Goal: Task Accomplishment & Management: Manage account settings

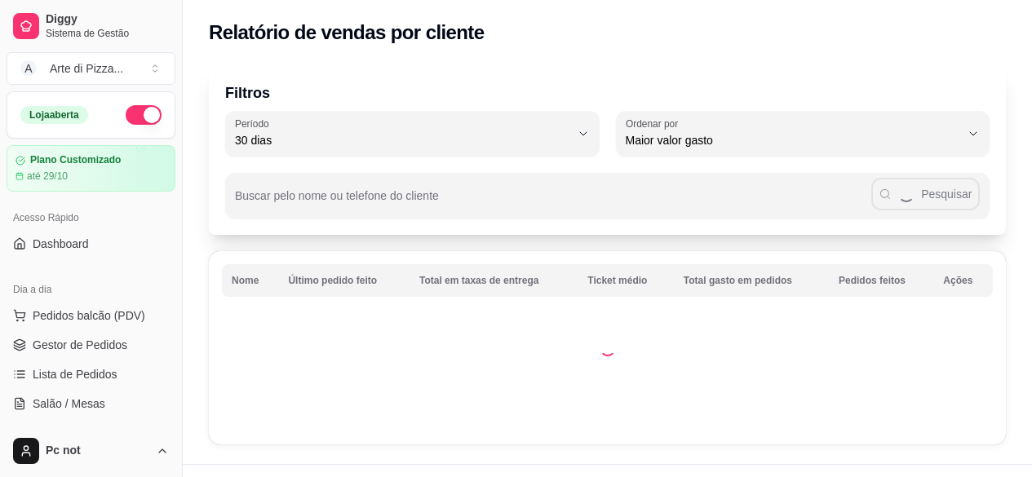
select select "30"
select select "HIGHEST_TOTAL_SPENT_WITH_ORDERS"
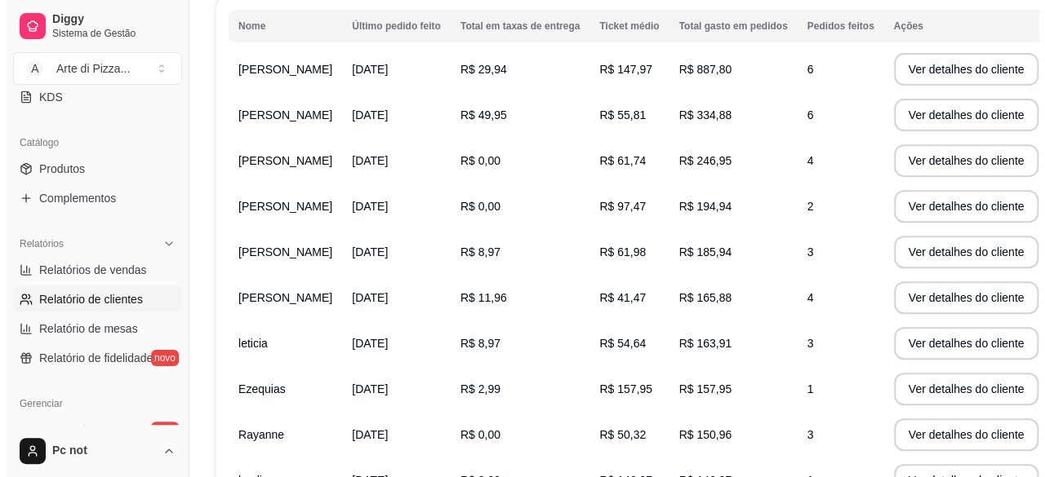
scroll to position [256, 0]
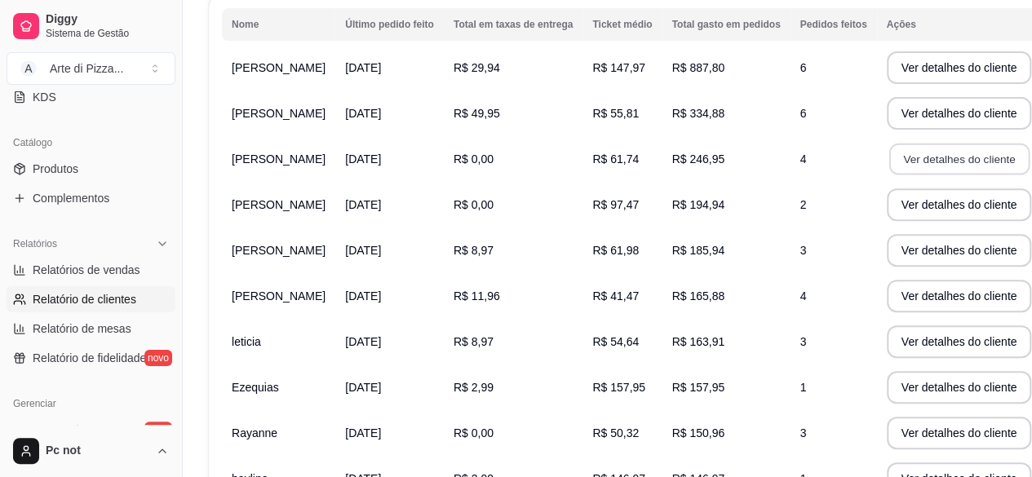
click at [914, 164] on button "Ver detalhes do cliente" at bounding box center [959, 160] width 140 height 32
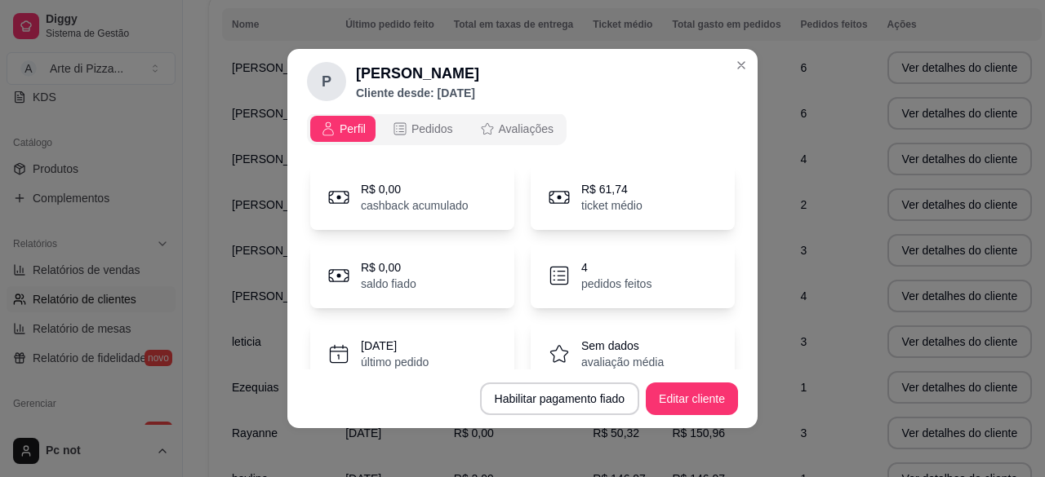
scroll to position [0, 0]
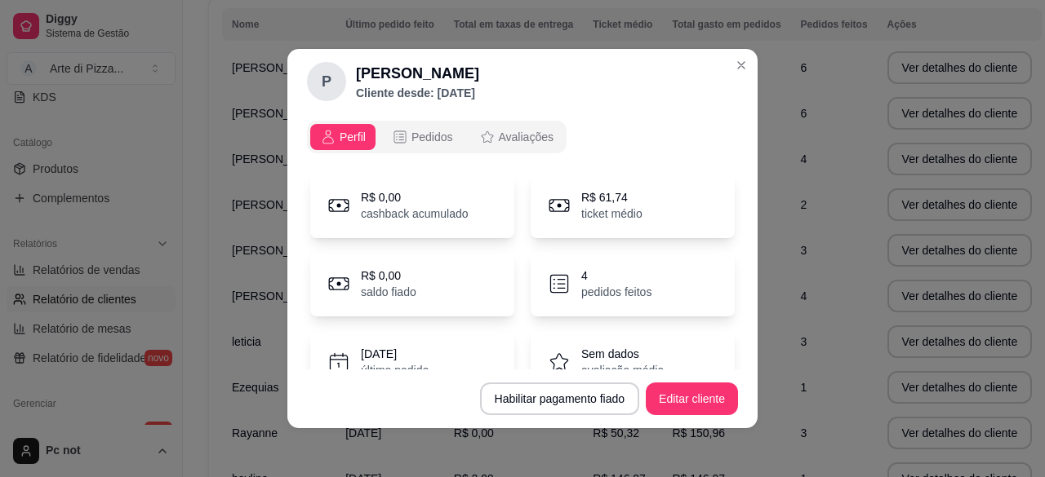
click at [339, 131] on span "Perfil" at bounding box center [352, 137] width 26 height 16
click at [403, 113] on header "P [PERSON_NAME] Cliente desde: [DATE]" at bounding box center [522, 81] width 470 height 65
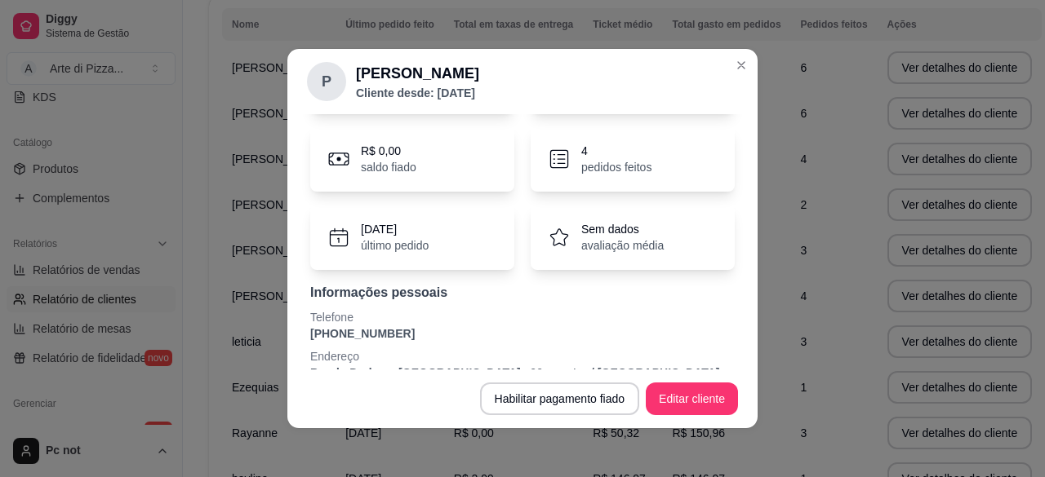
scroll to position [152, 0]
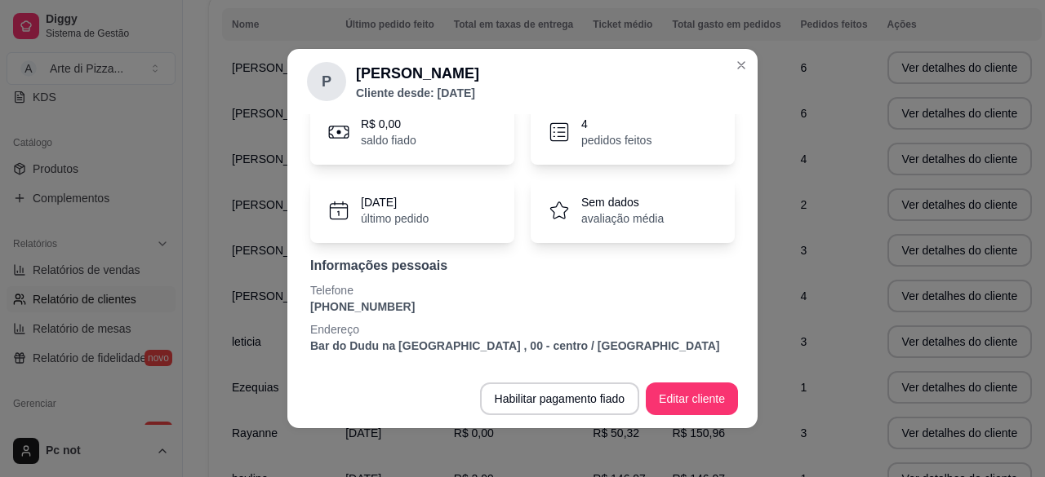
click at [331, 322] on p "Endereço" at bounding box center [522, 330] width 424 height 16
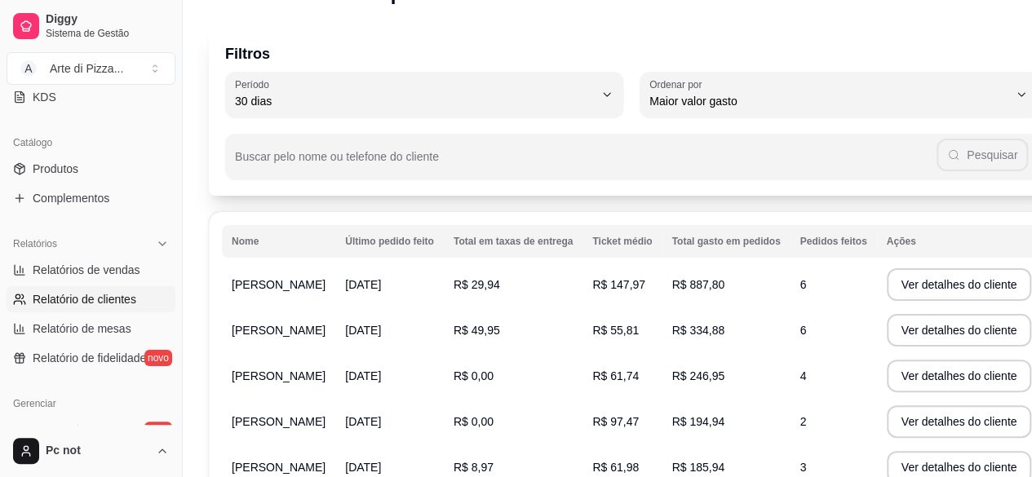
scroll to position [37, 0]
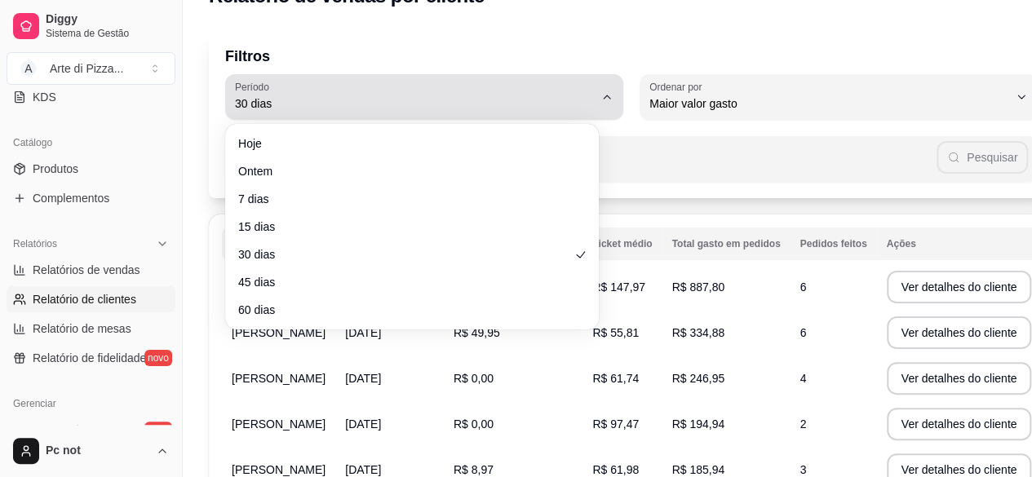
click at [601, 100] on icon "button" at bounding box center [607, 97] width 13 height 13
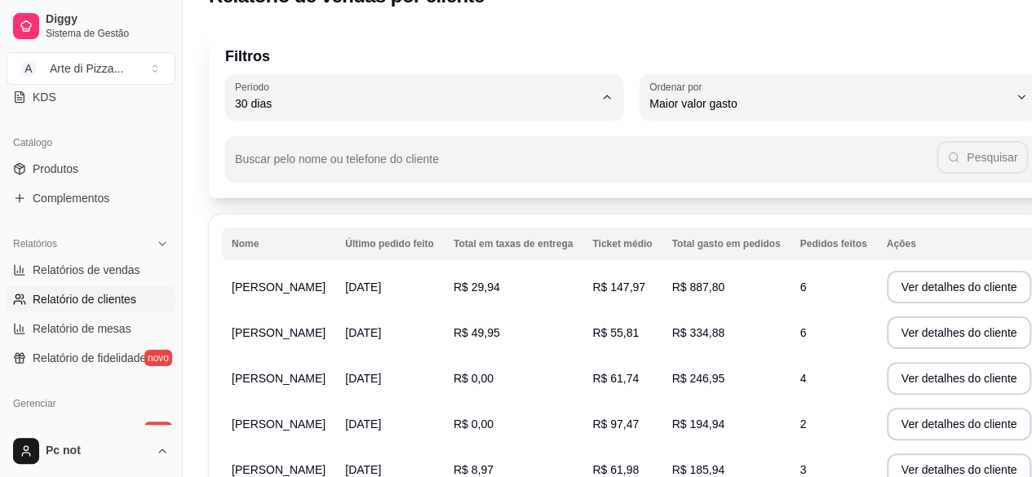
click at [525, 300] on li "60 dias" at bounding box center [412, 303] width 347 height 25
type input "60"
select select "60"
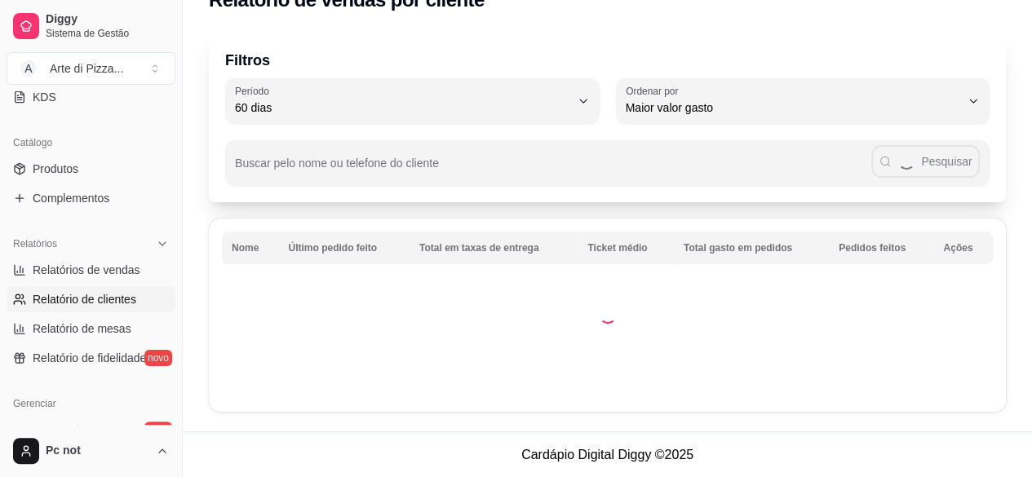
scroll to position [15, 0]
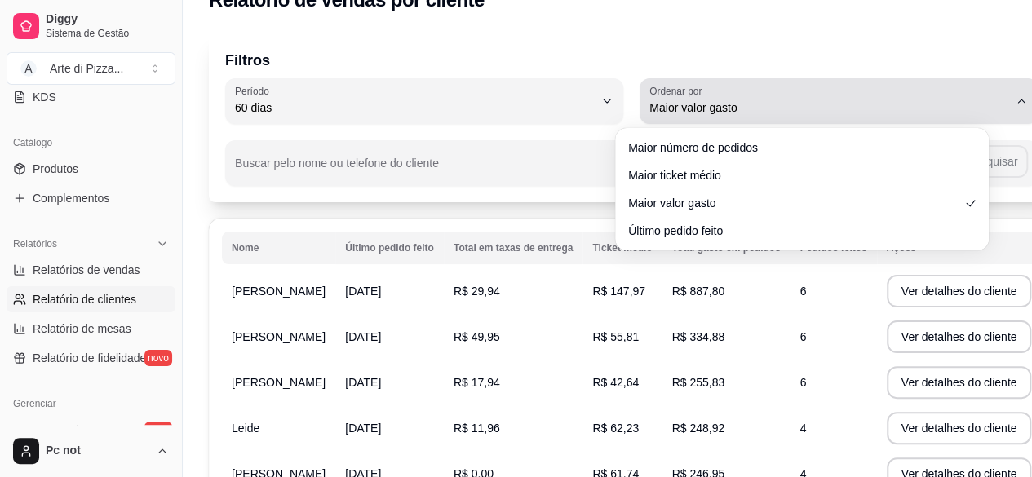
click at [770, 121] on button "Ordenar por Maior valor gasto" at bounding box center [839, 101] width 398 height 46
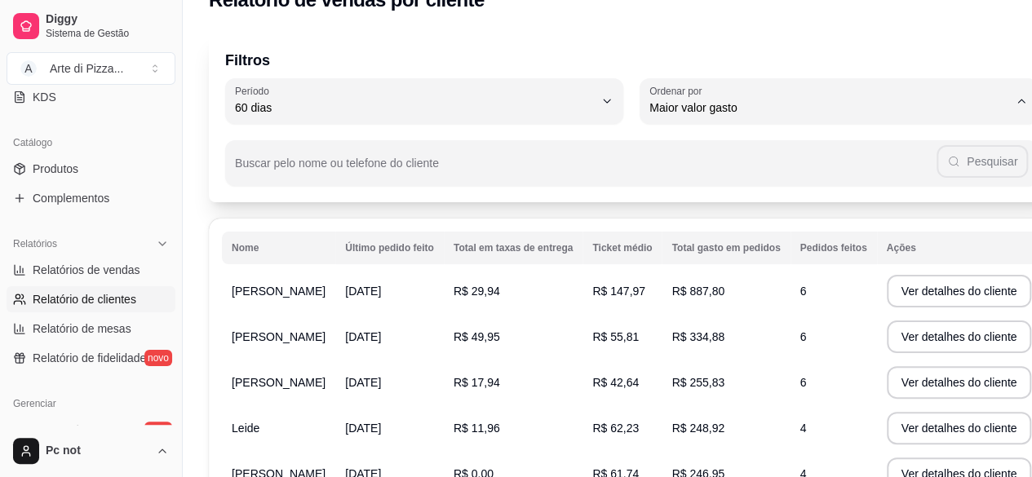
click at [759, 140] on span "Maior número de pedidos" at bounding box center [795, 147] width 318 height 16
type input "HIGHEST_ORDER_COUNT"
select select "HIGHEST_ORDER_COUNT"
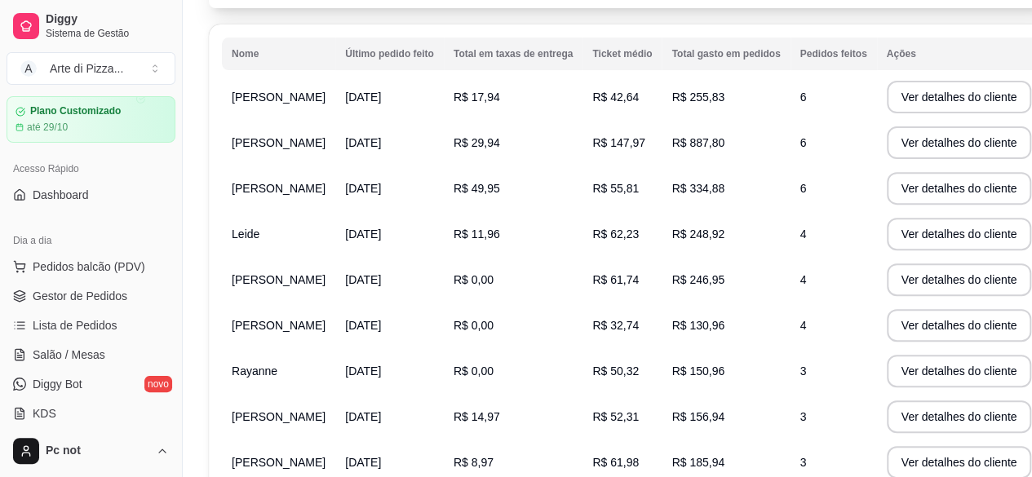
scroll to position [44, 0]
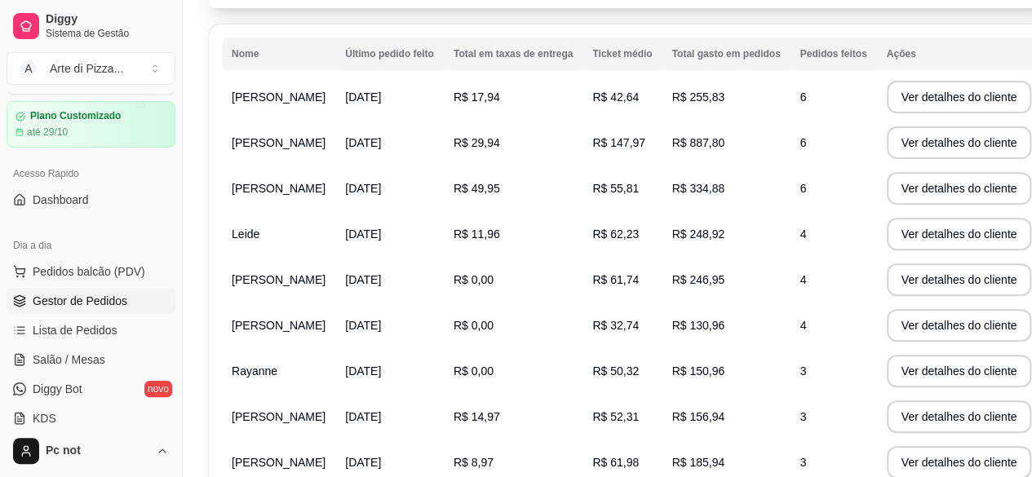
click at [122, 294] on span "Gestor de Pedidos" at bounding box center [80, 301] width 95 height 16
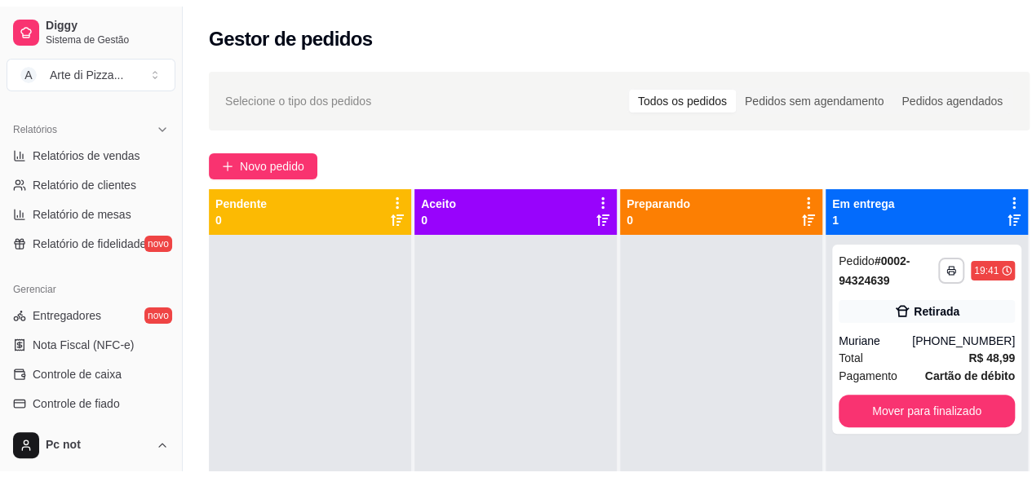
scroll to position [473, 0]
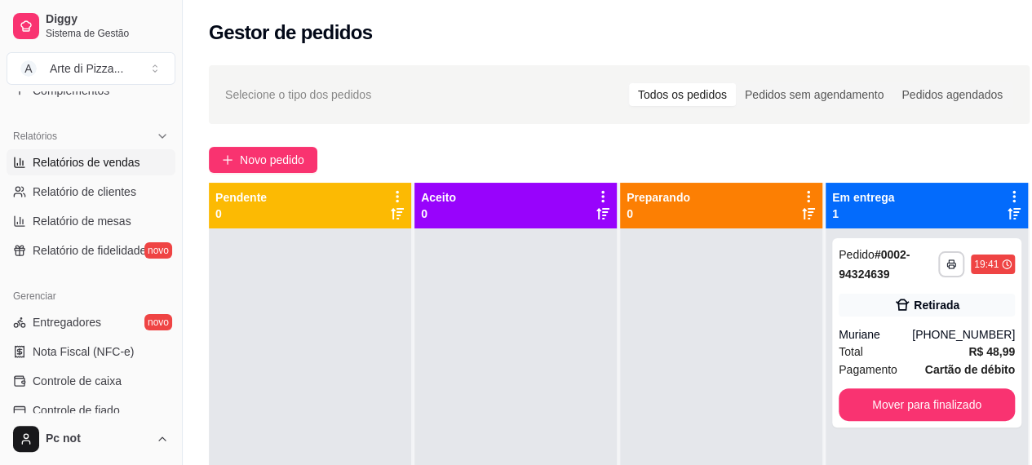
click at [144, 162] on link "Relatórios de vendas" at bounding box center [91, 162] width 169 height 26
select select "ALL"
select select "0"
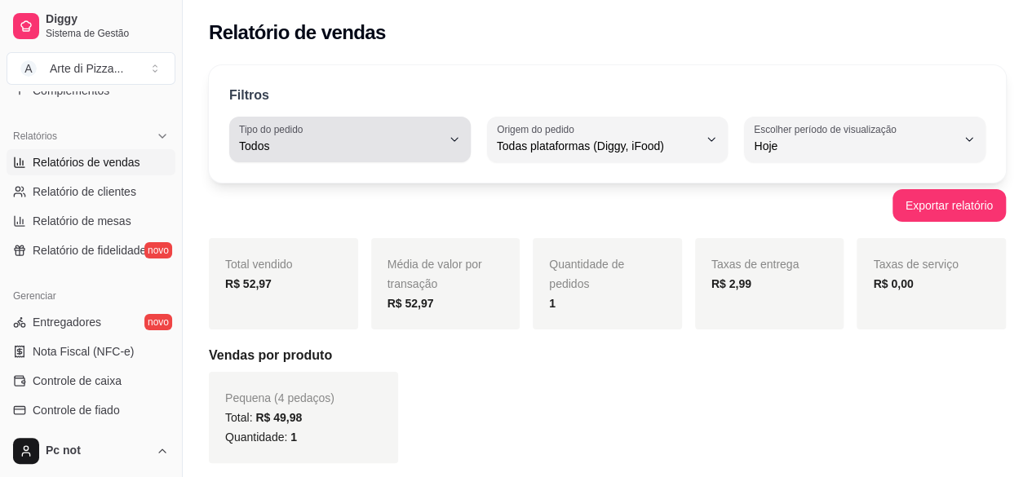
click at [362, 155] on div "Todos" at bounding box center [340, 139] width 202 height 33
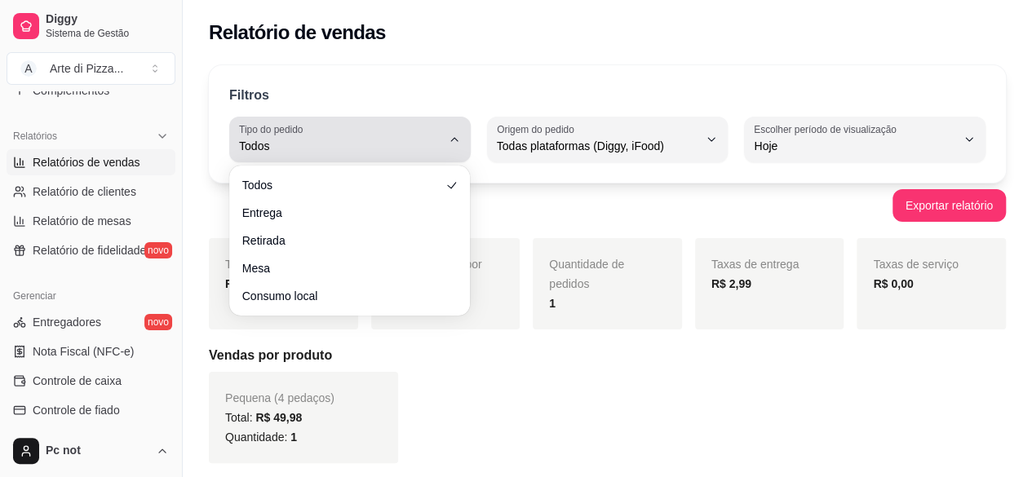
click at [362, 155] on div "Todos" at bounding box center [340, 139] width 202 height 33
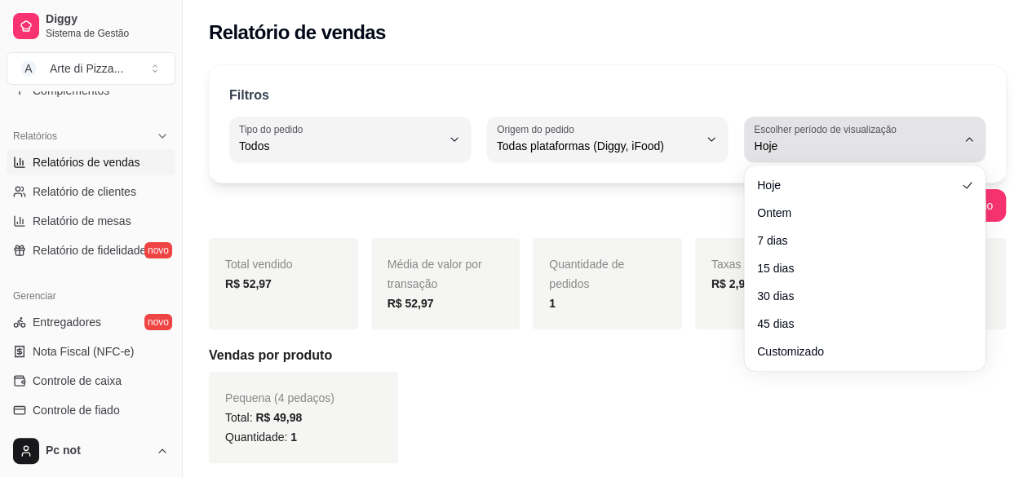
click at [787, 140] on span "Hoje" at bounding box center [855, 146] width 202 height 16
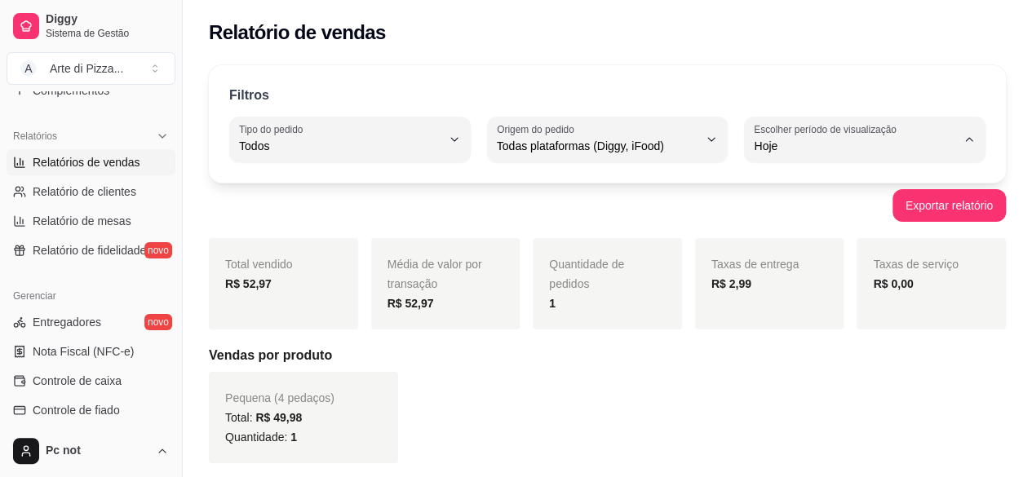
click at [774, 352] on span "Customizado" at bounding box center [856, 344] width 191 height 16
type input "-1"
select select "-1"
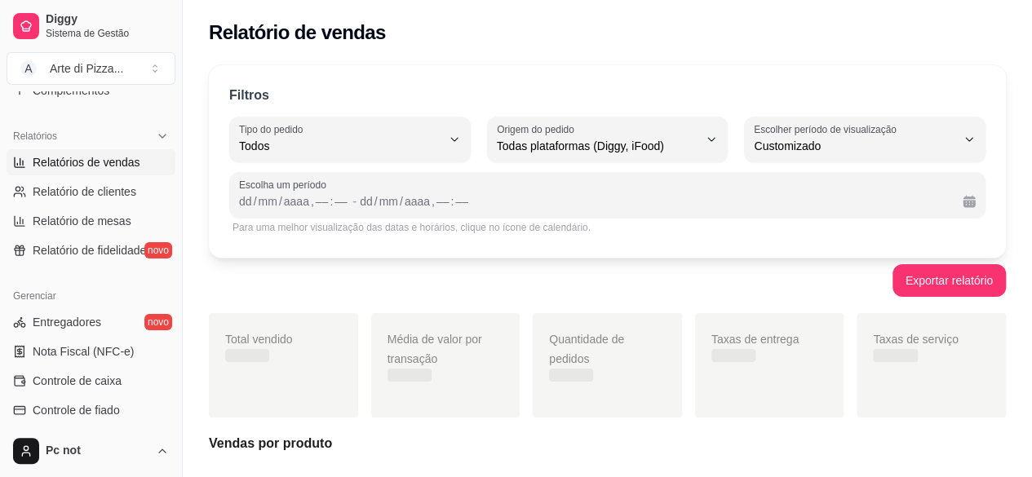
scroll to position [15, 0]
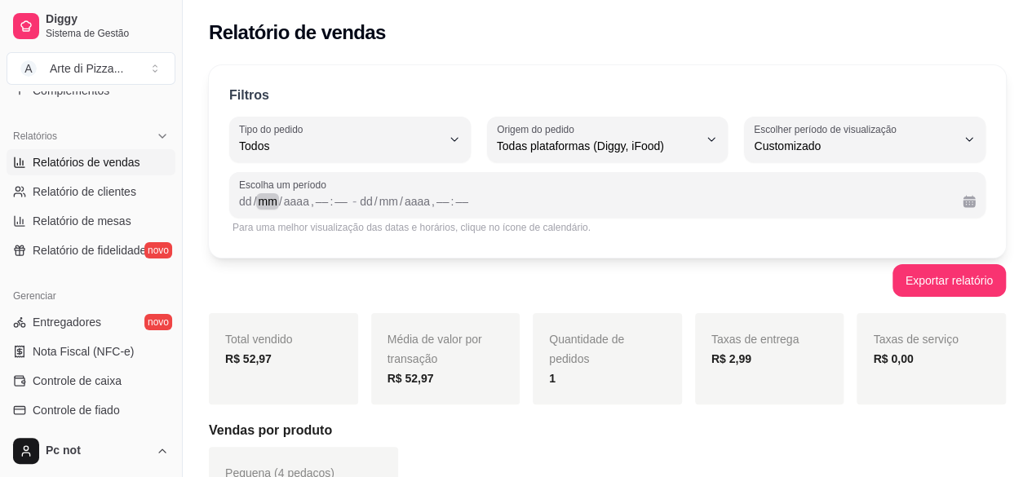
click at [273, 201] on div "mm" at bounding box center [267, 201] width 22 height 16
click at [243, 201] on div "dd" at bounding box center [245, 201] width 16 height 16
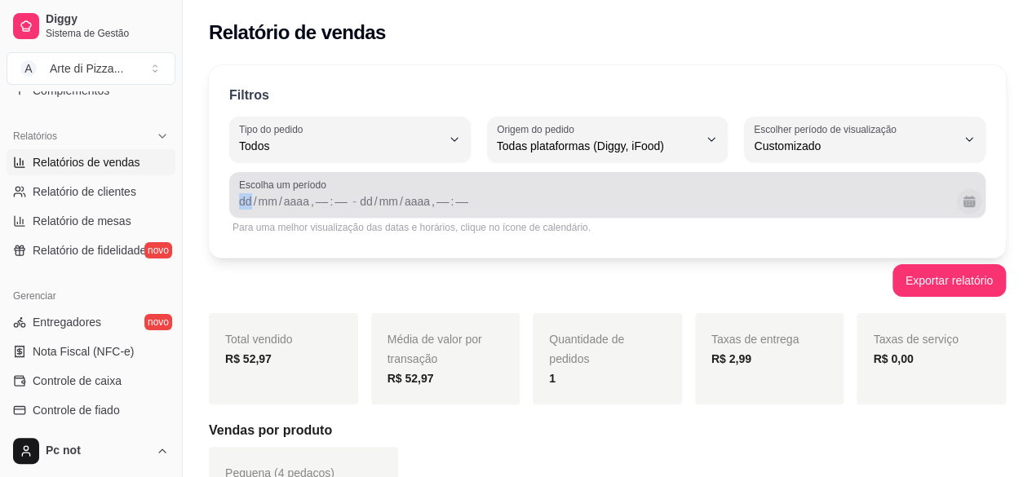
click at [968, 200] on button "Calendário" at bounding box center [968, 201] width 25 height 25
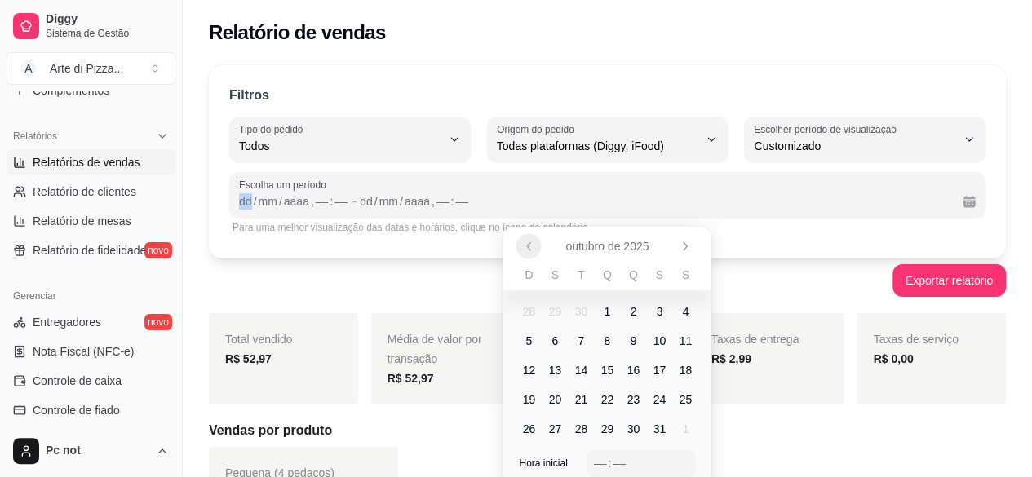
click at [534, 240] on icon "Anterior" at bounding box center [529, 246] width 13 height 13
click at [537, 250] on button "Anterior" at bounding box center [529, 245] width 25 height 25
click at [637, 399] on span "21" at bounding box center [634, 400] width 13 height 16
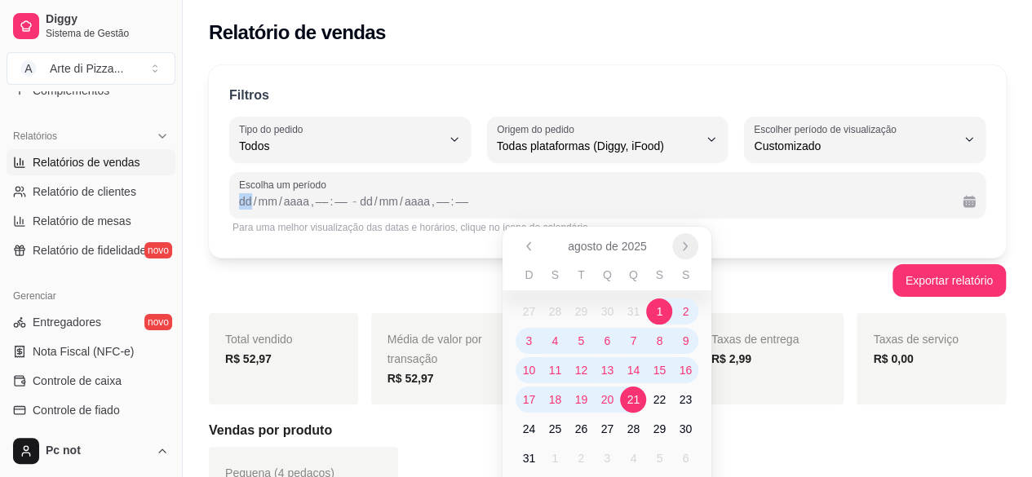
click at [693, 251] on button "Próximo" at bounding box center [685, 246] width 26 height 26
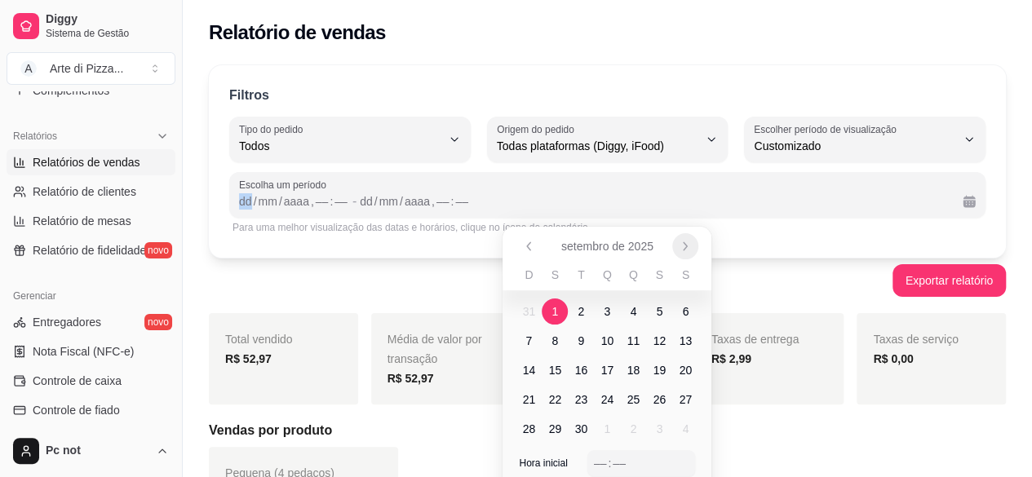
click at [693, 251] on button "Próximo" at bounding box center [685, 246] width 26 height 26
click at [591, 339] on span "7" at bounding box center [581, 341] width 26 height 26
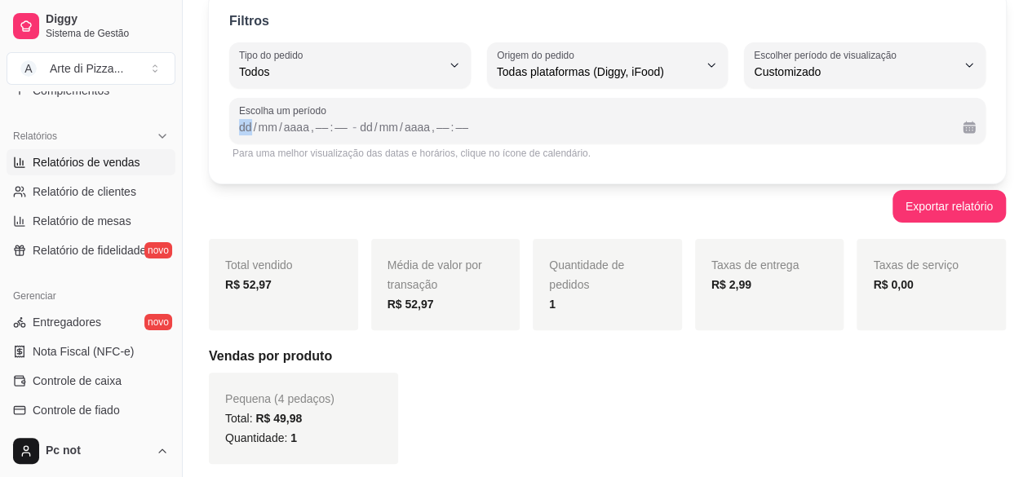
scroll to position [88, 0]
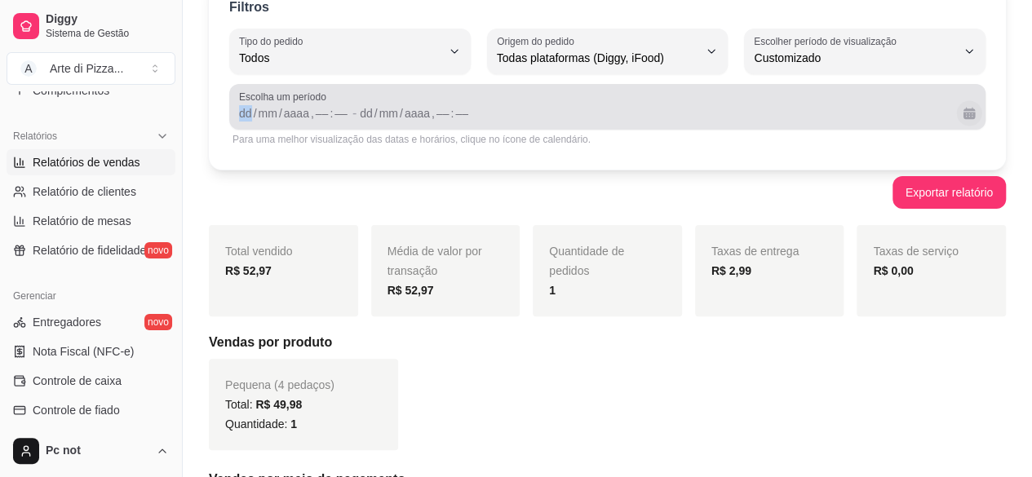
click at [971, 108] on button "Calendário" at bounding box center [968, 112] width 25 height 25
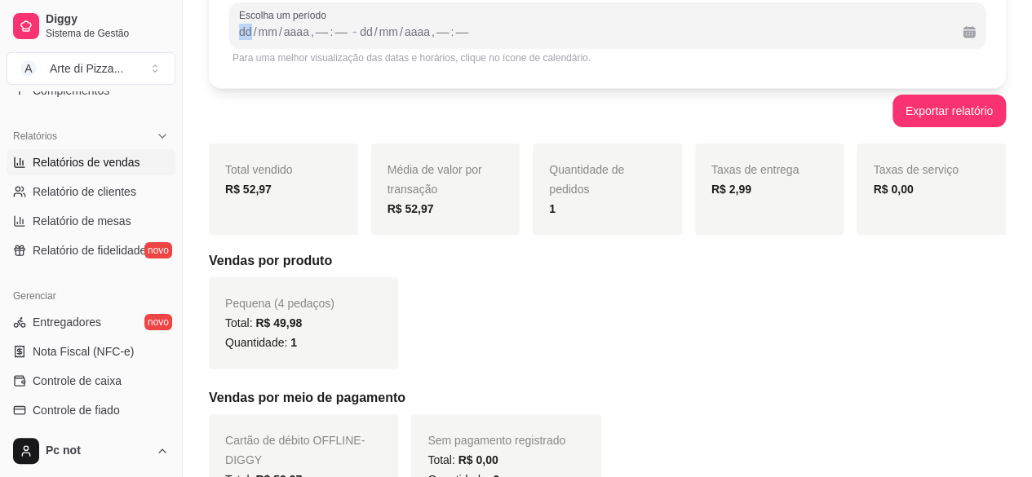
scroll to position [166, 0]
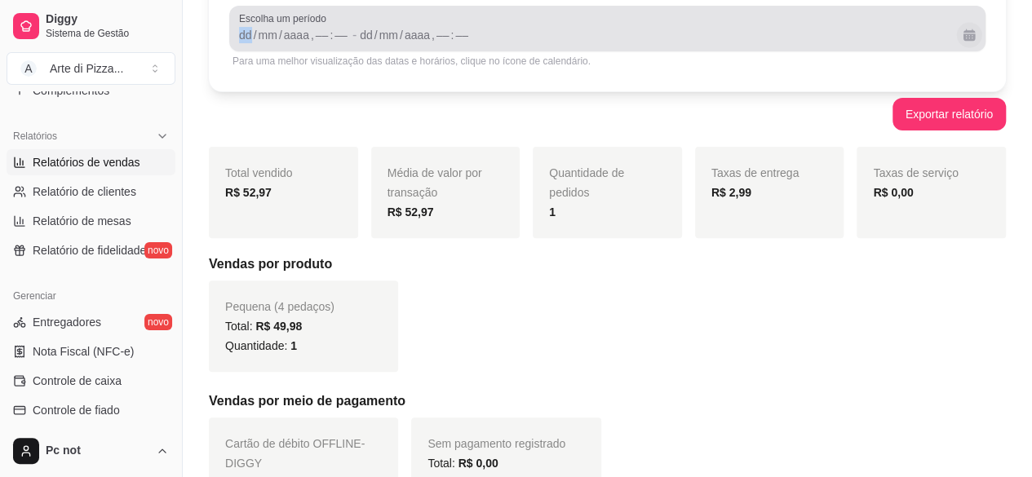
click at [968, 42] on button "Calendário" at bounding box center [968, 34] width 25 height 25
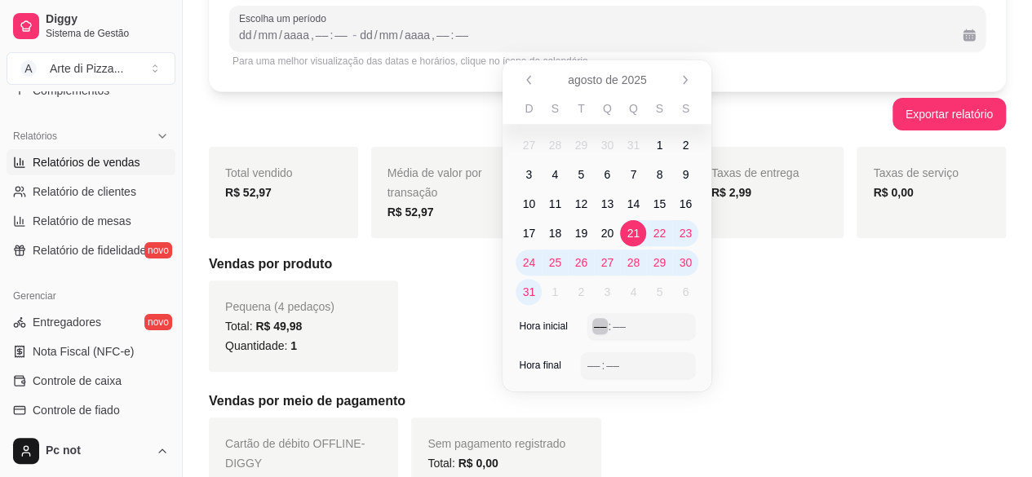
click at [610, 331] on div ":" at bounding box center [609, 326] width 7 height 16
click at [643, 320] on div "–– : ––" at bounding box center [641, 327] width 95 height 20
click at [970, 123] on body "Diggy Sistema de Gestão A Arte di Pizza ... Loja aberta Plano Customizado até 2…" at bounding box center [516, 72] width 1032 height 477
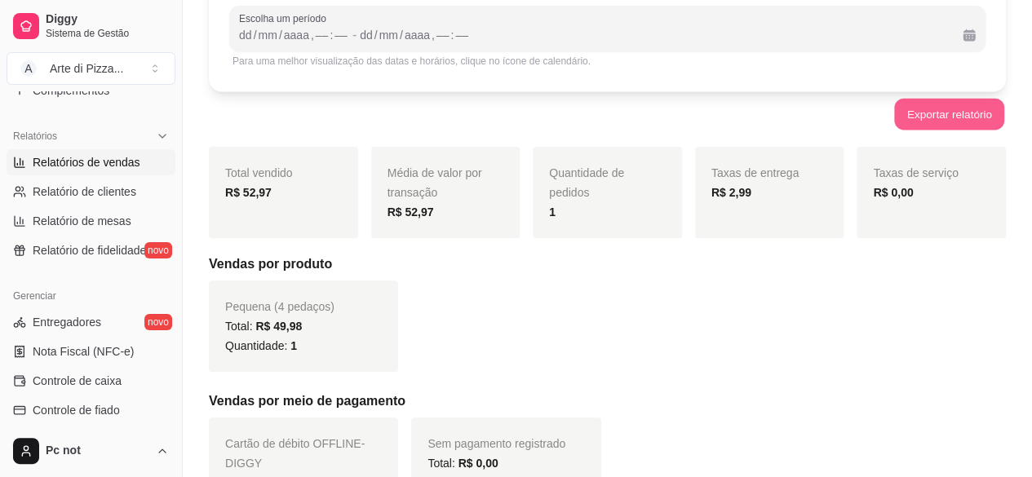
click at [970, 123] on button "Exportar relatório" at bounding box center [949, 115] width 110 height 32
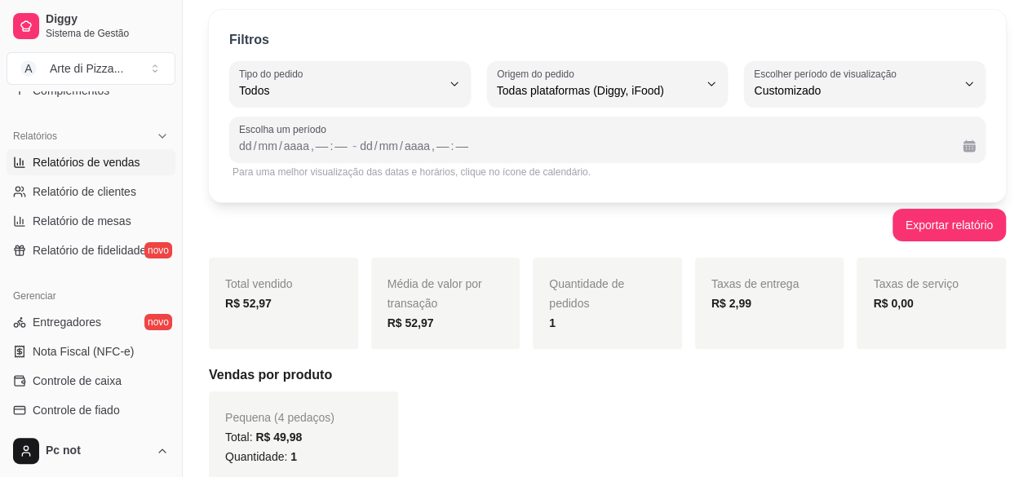
scroll to position [11, 0]
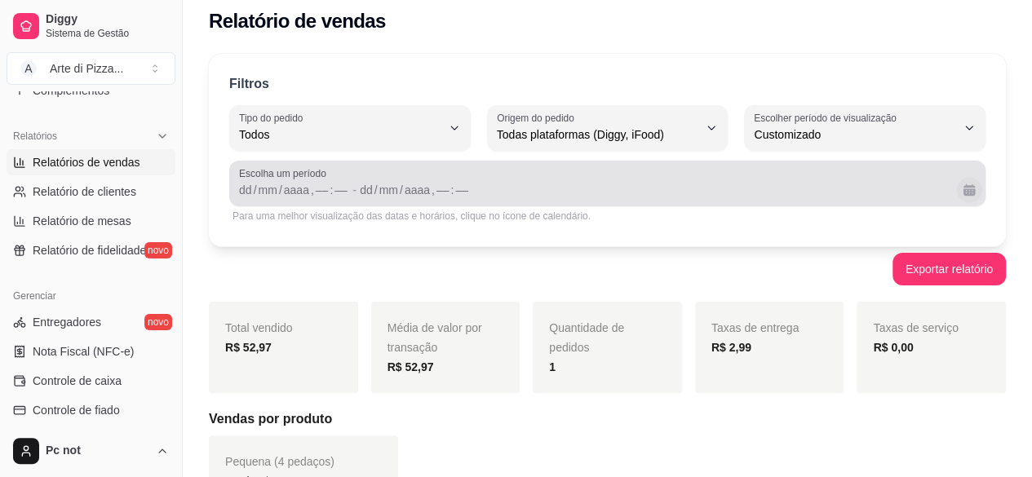
click at [978, 197] on button "Calendário" at bounding box center [968, 189] width 25 height 25
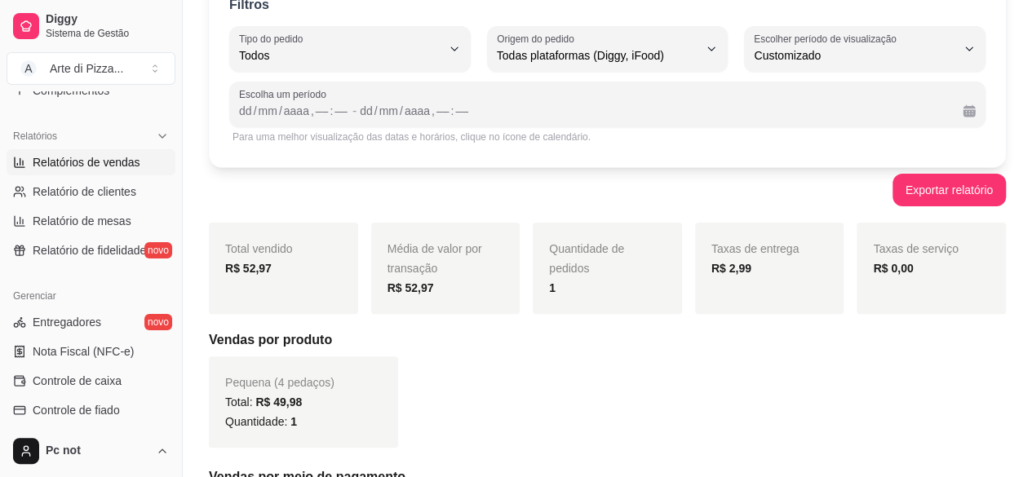
scroll to position [113, 0]
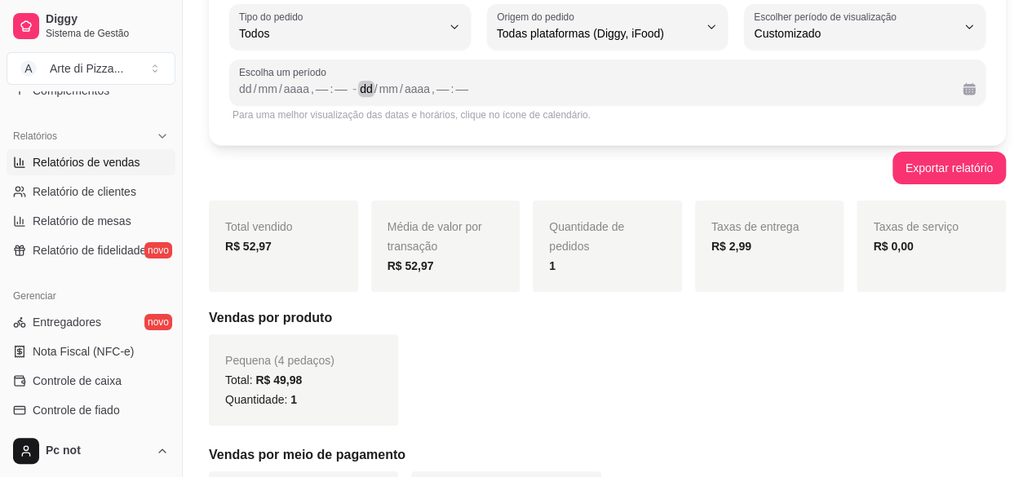
click at [755, 83] on div "dd / mm / aaaa , –– : ––" at bounding box center [655, 89] width 590 height 20
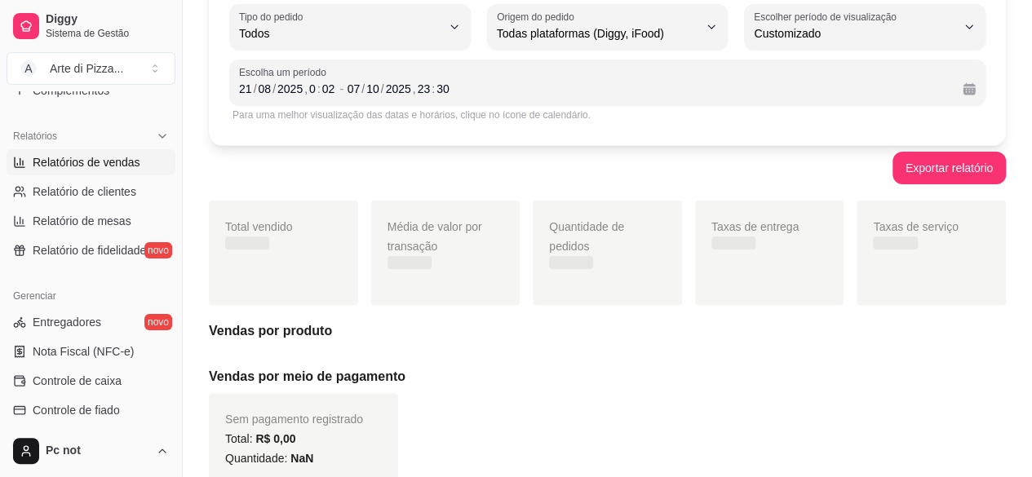
click at [584, 166] on div "Exportar relatório" at bounding box center [607, 168] width 797 height 33
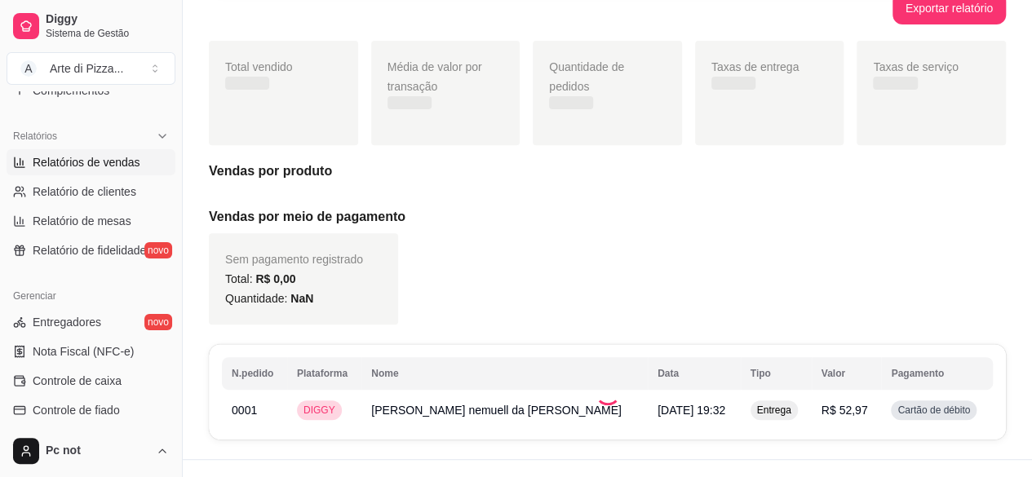
scroll to position [300, 0]
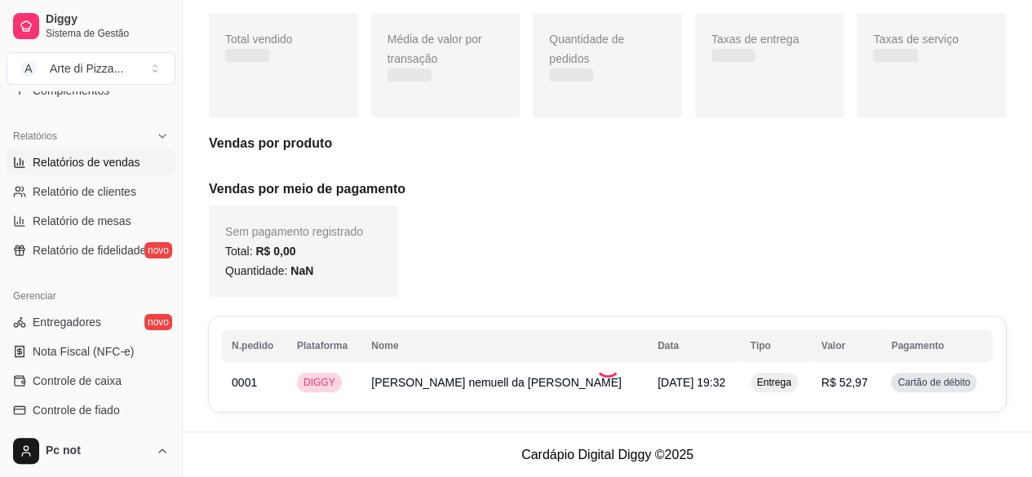
drag, startPoint x: 989, startPoint y: 350, endPoint x: 966, endPoint y: 159, distance: 192.3
click at [966, 159] on div "Filtros ALL Tipo do pedido Todos Entrega Retirada Mesa Consumo local Tipo do pe…" at bounding box center [608, 93] width 850 height 677
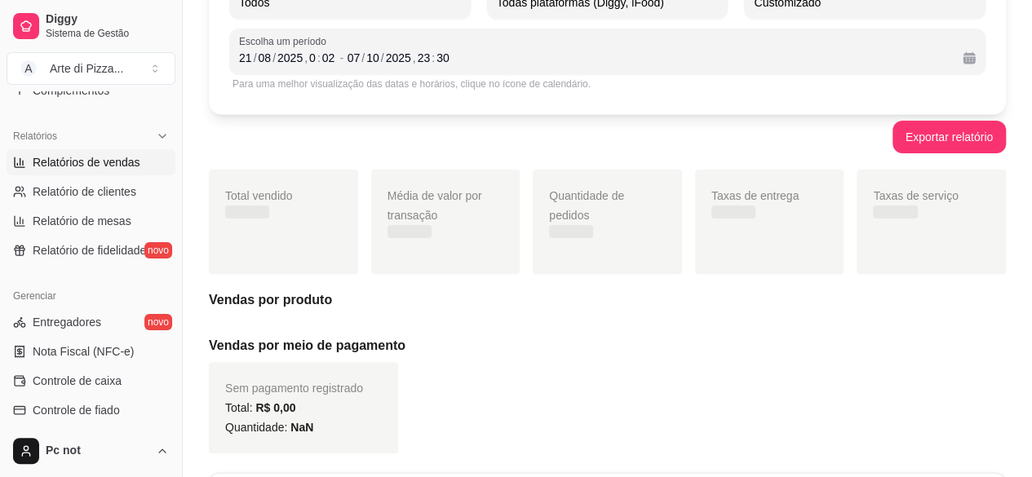
scroll to position [0, 0]
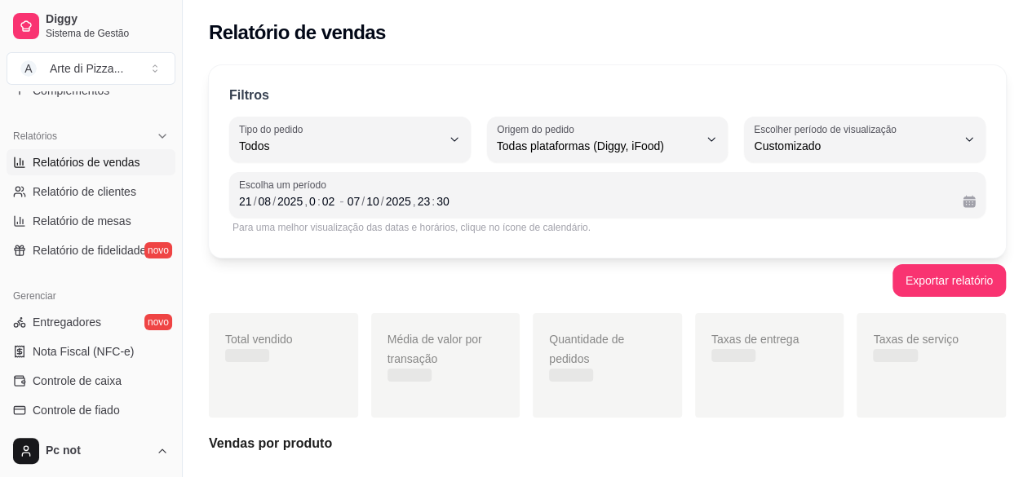
click at [462, 294] on div "Exportar relatório" at bounding box center [607, 280] width 797 height 33
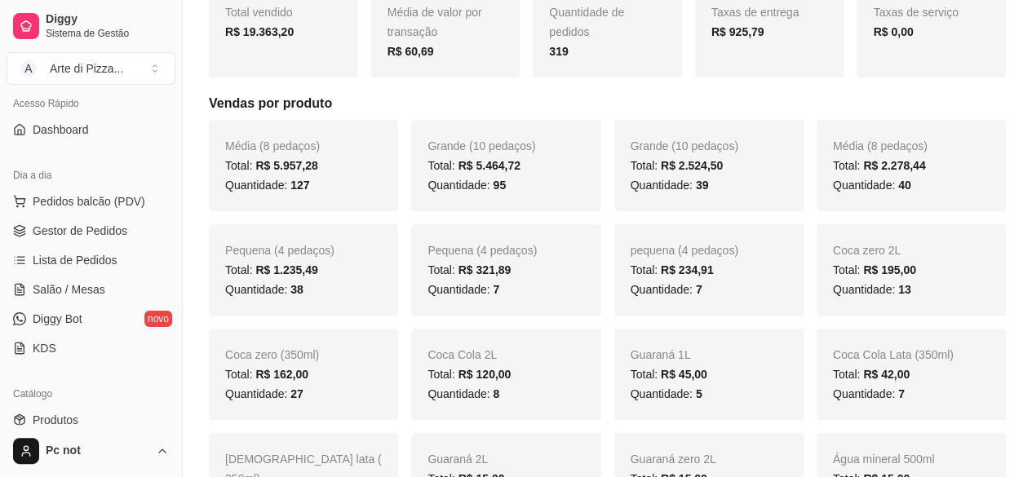
scroll to position [110, 0]
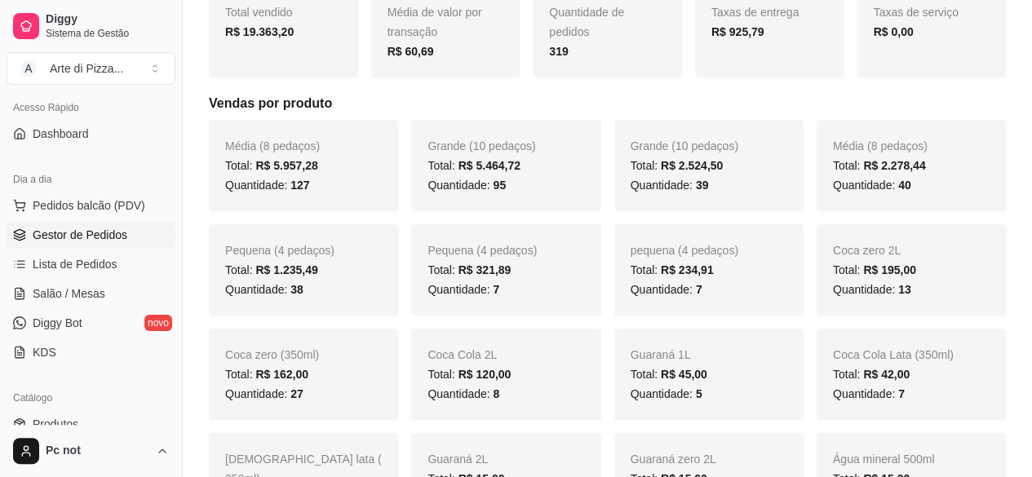
click at [83, 246] on link "Gestor de Pedidos" at bounding box center [91, 235] width 169 height 26
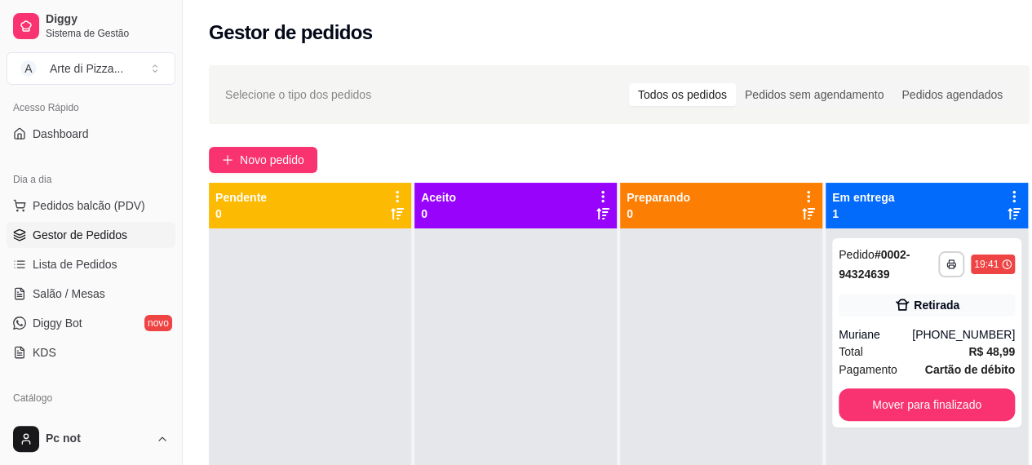
click at [464, 257] on div at bounding box center [516, 461] width 202 height 465
click at [497, 357] on div at bounding box center [516, 461] width 202 height 465
click at [524, 357] on div at bounding box center [516, 461] width 202 height 465
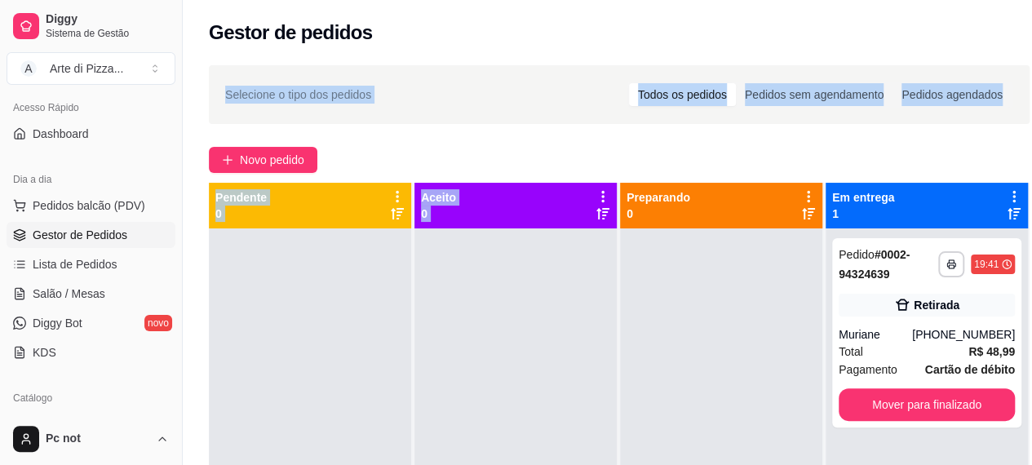
drag, startPoint x: 524, startPoint y: 357, endPoint x: 561, endPoint y: -71, distance: 429.3
click at [561, 0] on html "Diggy Sistema de Gestão A Arte di Pizza ... Loja aberta Plano Customizado até 2…" at bounding box center [516, 232] width 1032 height 465
click at [485, 107] on div "Selecione o tipo dos pedidos Todos os pedidos Pedidos sem agendamento Pedidos a…" at bounding box center [619, 95] width 788 height 26
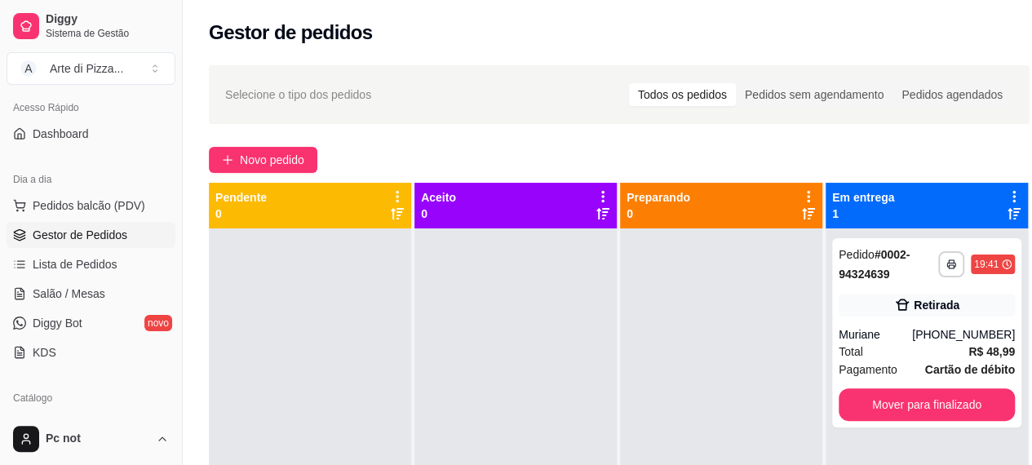
click at [485, 107] on div "Selecione o tipo dos pedidos Todos os pedidos Pedidos sem agendamento Pedidos a…" at bounding box center [619, 95] width 788 height 26
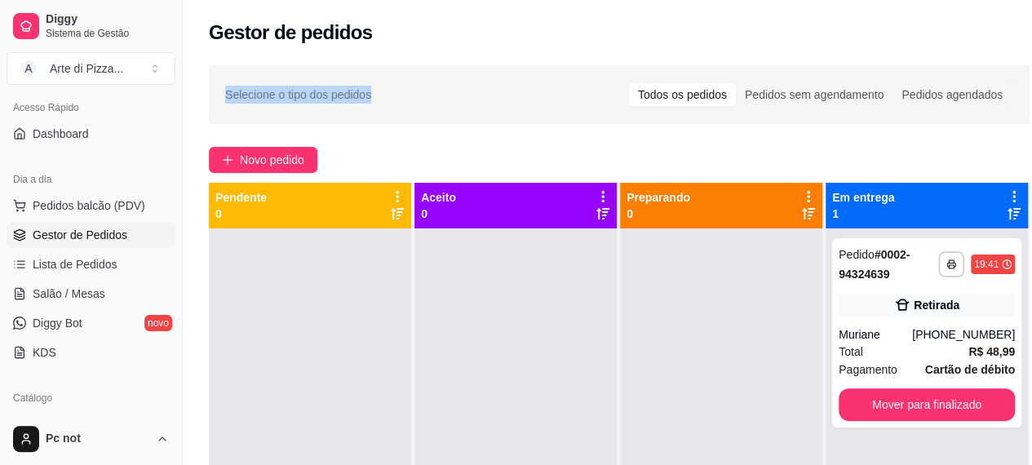
click at [485, 107] on div "Selecione o tipo dos pedidos Todos os pedidos Pedidos sem agendamento Pedidos a…" at bounding box center [619, 95] width 788 height 26
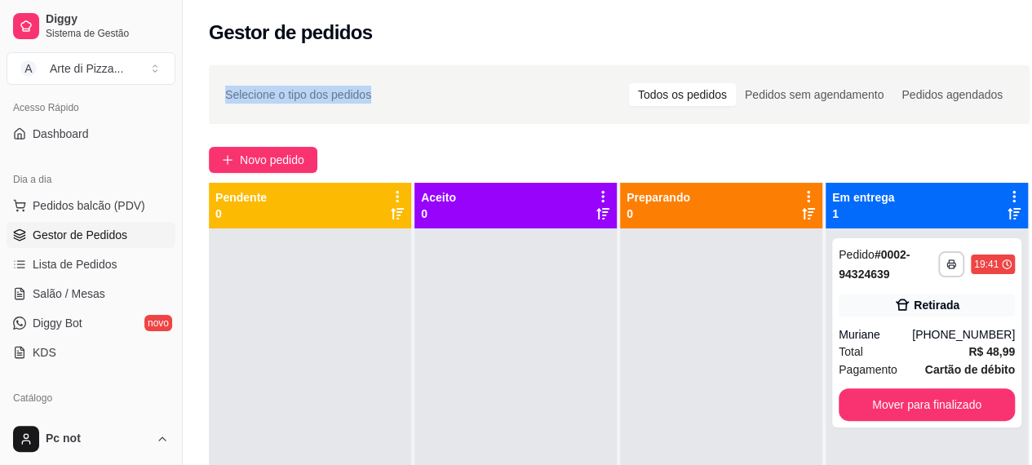
click at [485, 107] on div "Selecione o tipo dos pedidos Todos os pedidos Pedidos sem agendamento Pedidos a…" at bounding box center [619, 95] width 788 height 26
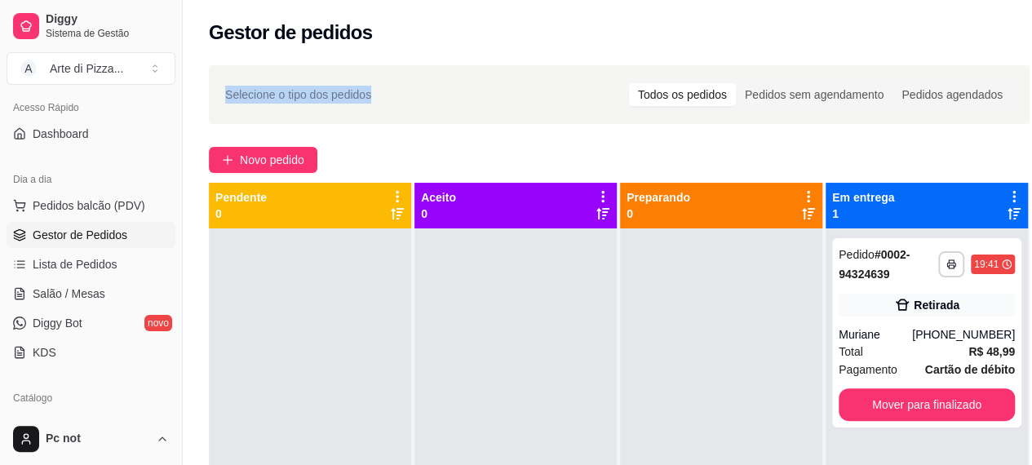
click at [485, 107] on div "Selecione o tipo dos pedidos Todos os pedidos Pedidos sem agendamento Pedidos a…" at bounding box center [619, 95] width 788 height 26
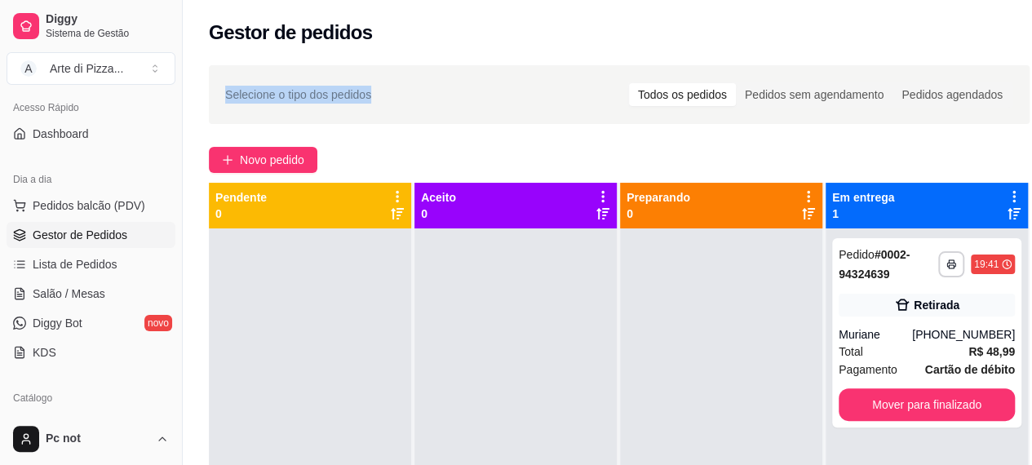
click at [485, 107] on div "Selecione o tipo dos pedidos Todos os pedidos Pedidos sem agendamento Pedidos a…" at bounding box center [619, 95] width 788 height 26
click at [493, 48] on div "Gestor de pedidos" at bounding box center [619, 27] width 873 height 55
click at [889, 341] on div "Muriane" at bounding box center [875, 334] width 73 height 16
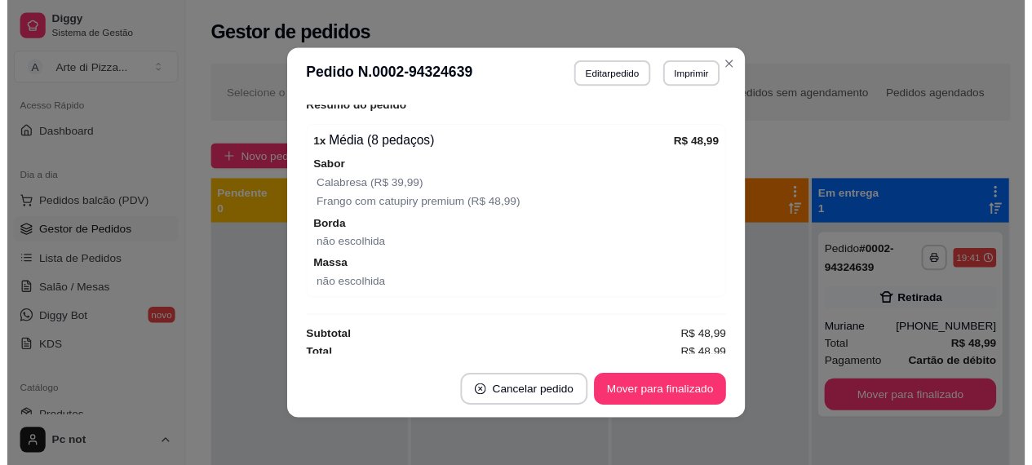
scroll to position [392, 0]
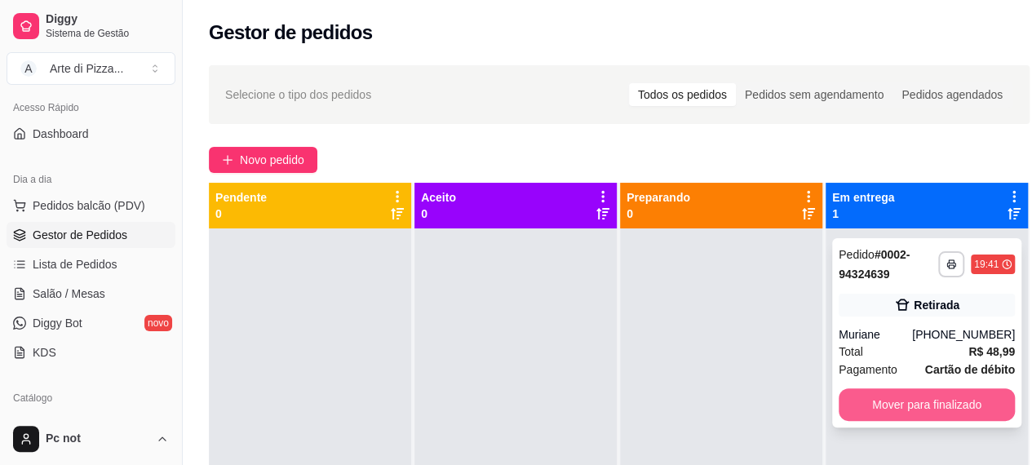
click at [890, 398] on button "Mover para finalizado" at bounding box center [927, 404] width 176 height 33
